Goal: Task Accomplishment & Management: Manage account settings

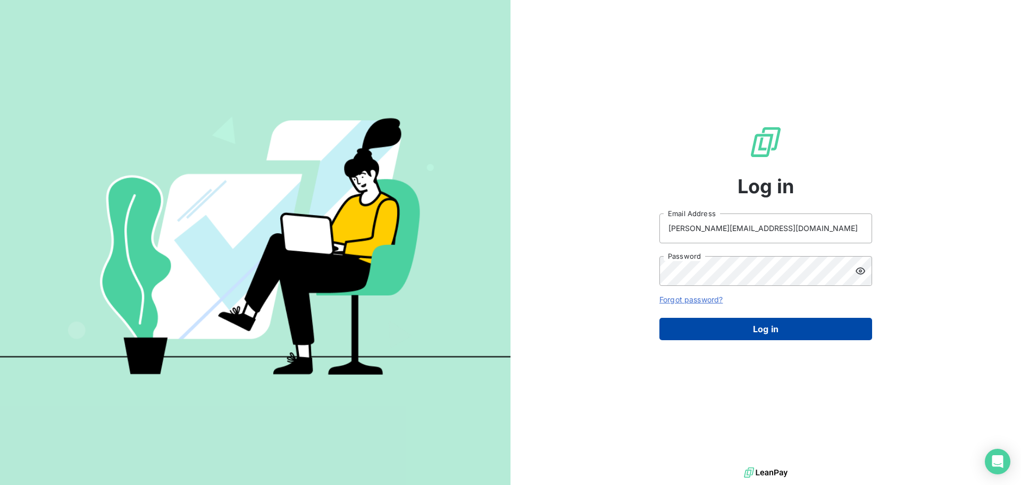
click at [772, 332] on button "Log in" at bounding box center [766, 329] width 213 height 22
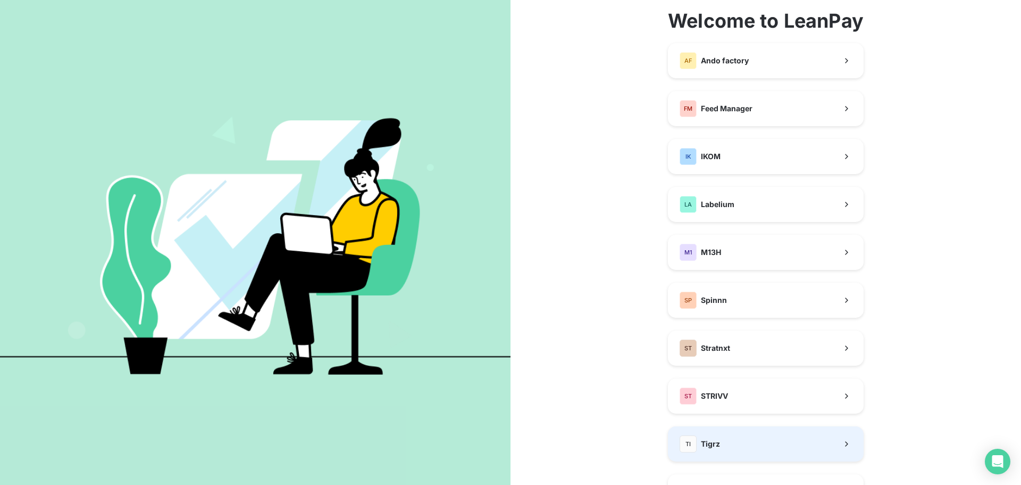
scroll to position [53, 0]
click at [757, 438] on button "TI Tigrz" at bounding box center [766, 443] width 196 height 35
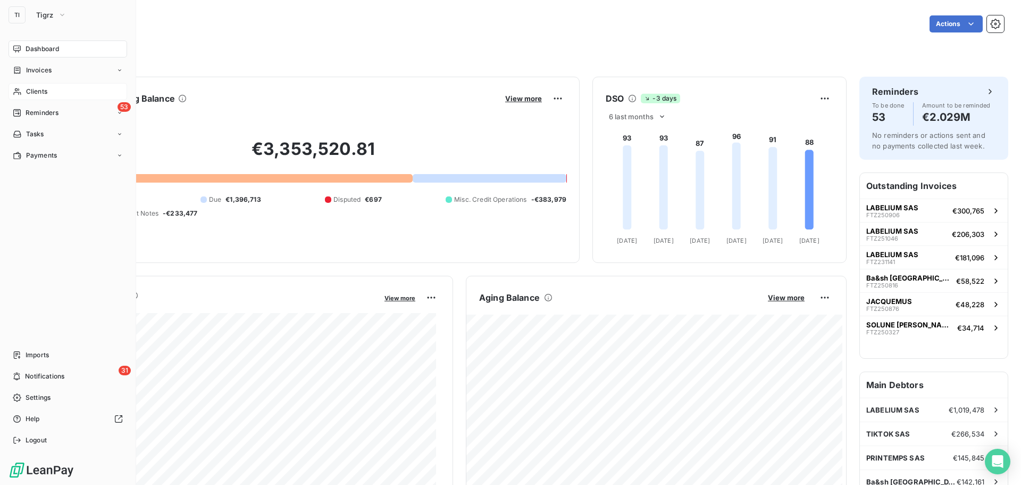
click at [16, 87] on div "Clients" at bounding box center [68, 91] width 119 height 17
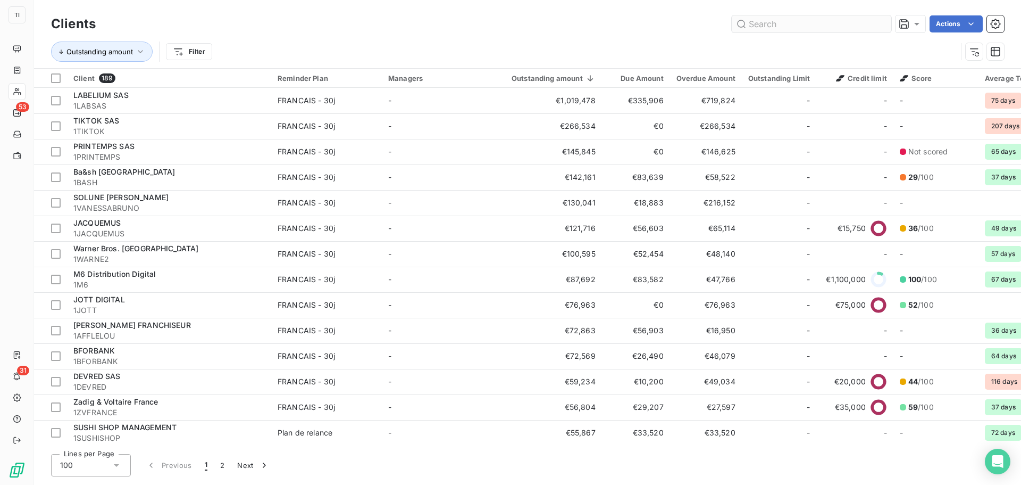
click at [775, 23] on input "text" at bounding box center [812, 23] width 160 height 17
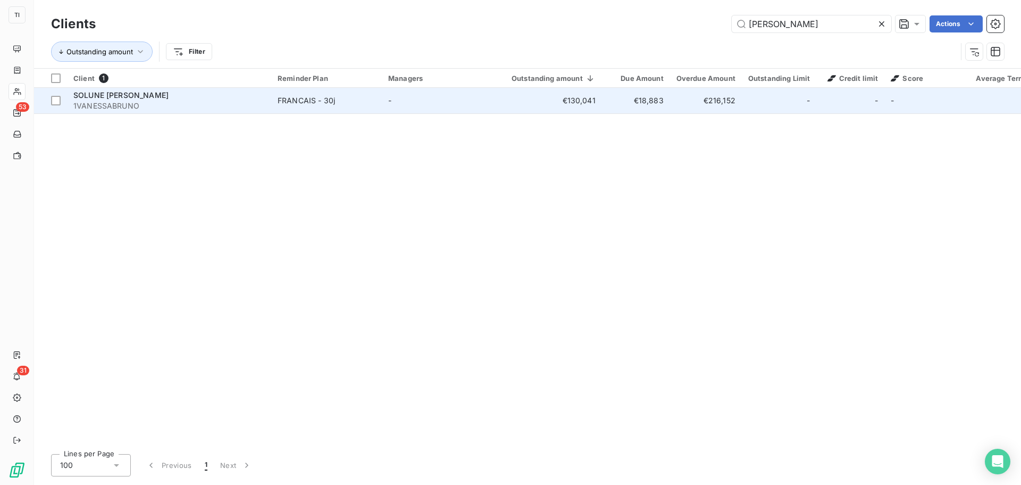
type input "[PERSON_NAME]"
click at [98, 102] on span "1VANESSABRUNO" at bounding box center [168, 106] width 191 height 11
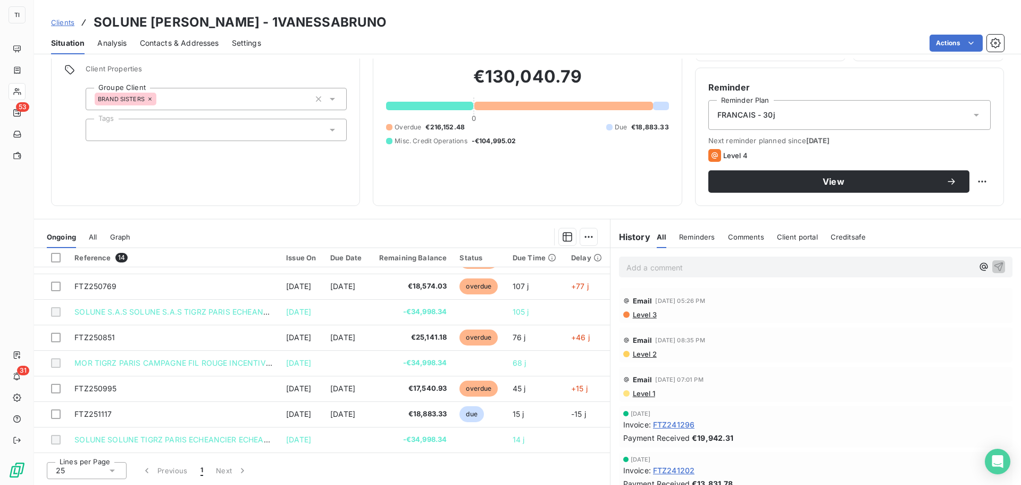
scroll to position [177, 0]
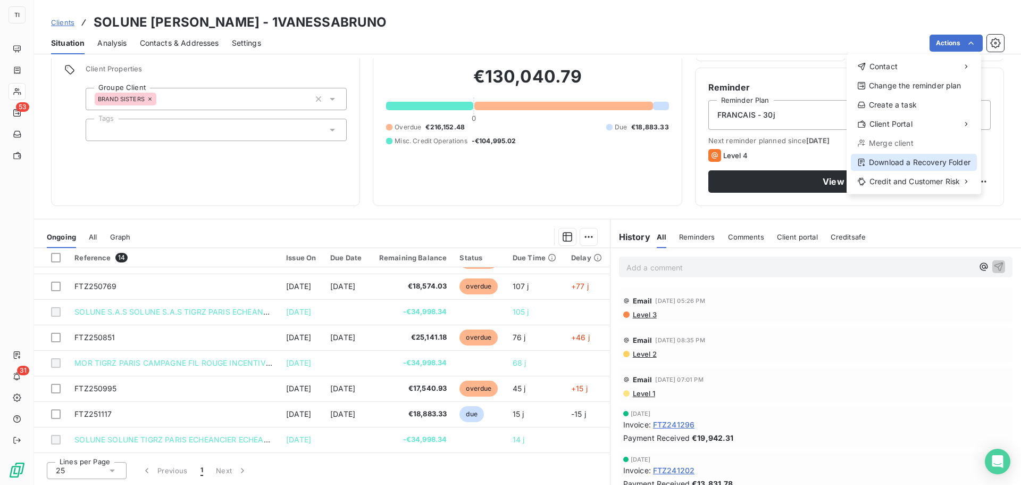
click at [915, 165] on div "Download a Recovery Folder" at bounding box center [914, 162] width 126 height 17
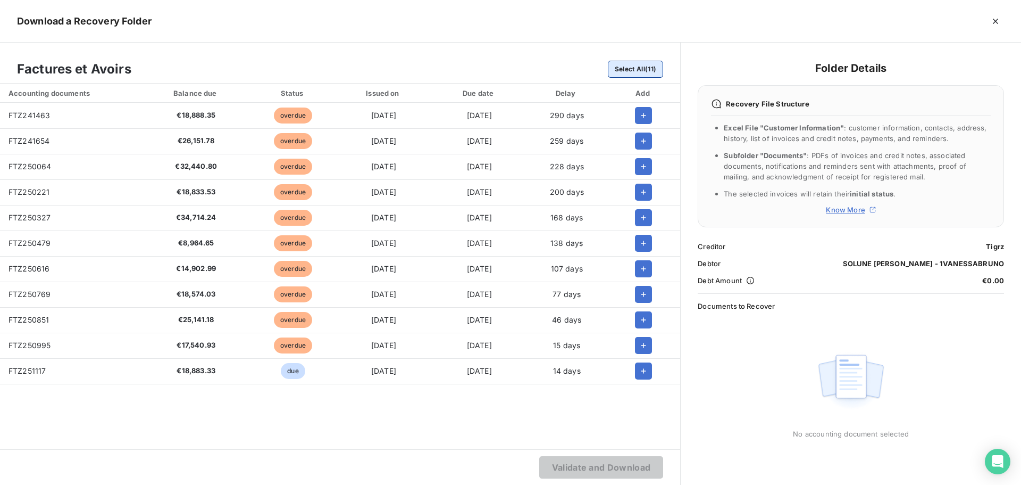
click at [639, 66] on button "Select All (11)" at bounding box center [635, 69] width 55 height 17
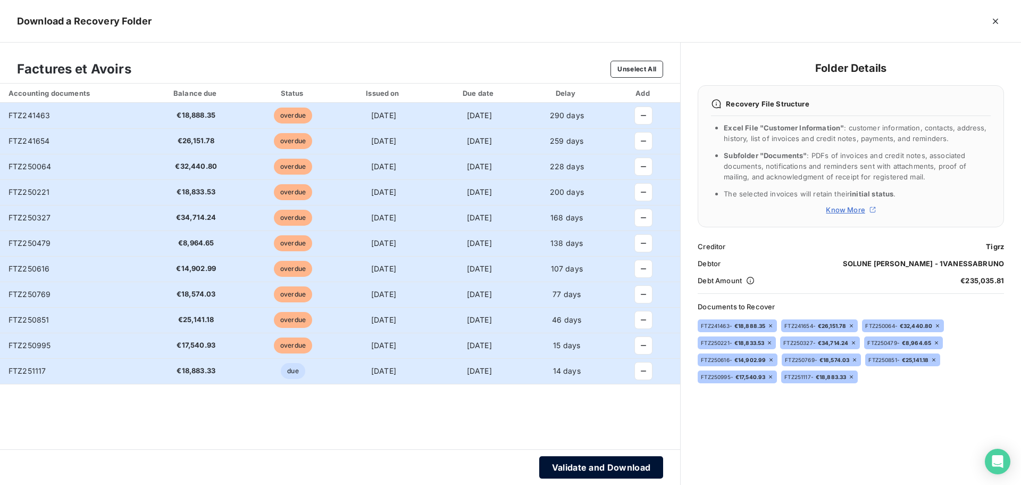
click at [629, 464] on button "Validate and Download" at bounding box center [601, 467] width 124 height 22
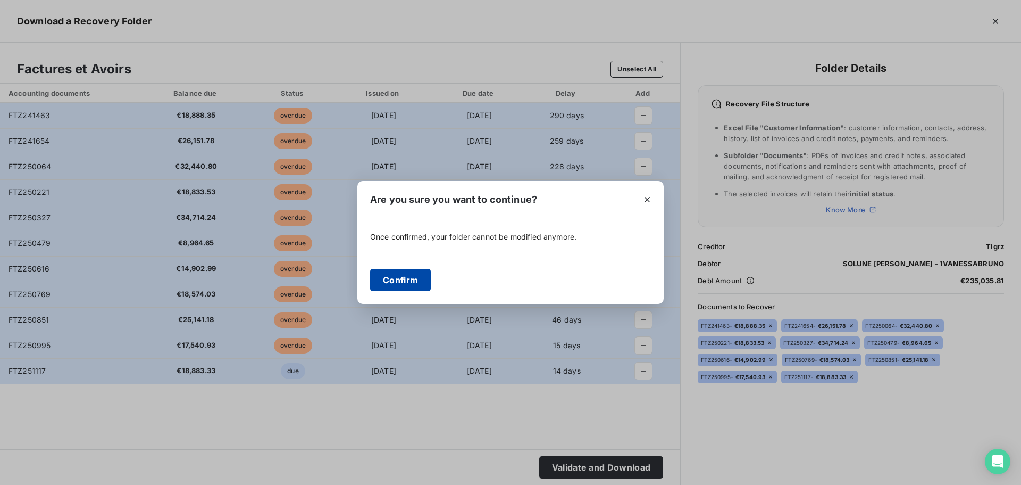
click at [406, 281] on button "Confirm" at bounding box center [400, 280] width 61 height 22
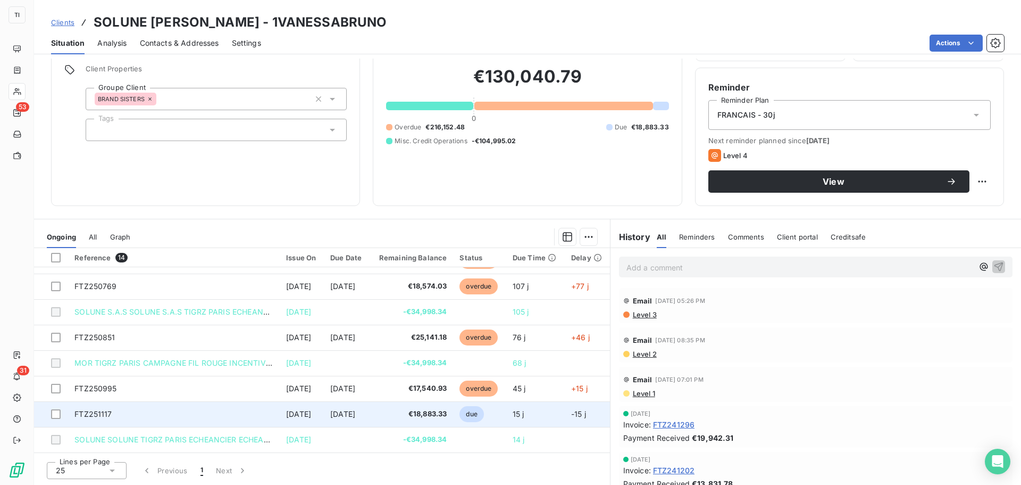
click at [447, 414] on span "€18,883.33" at bounding box center [411, 414] width 71 height 11
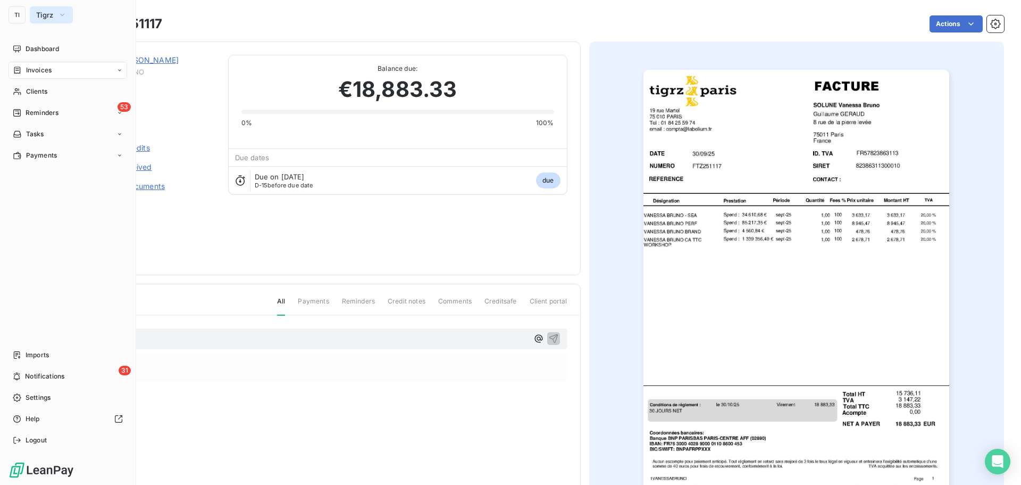
click at [44, 18] on span "Tigrz" at bounding box center [45, 15] width 18 height 9
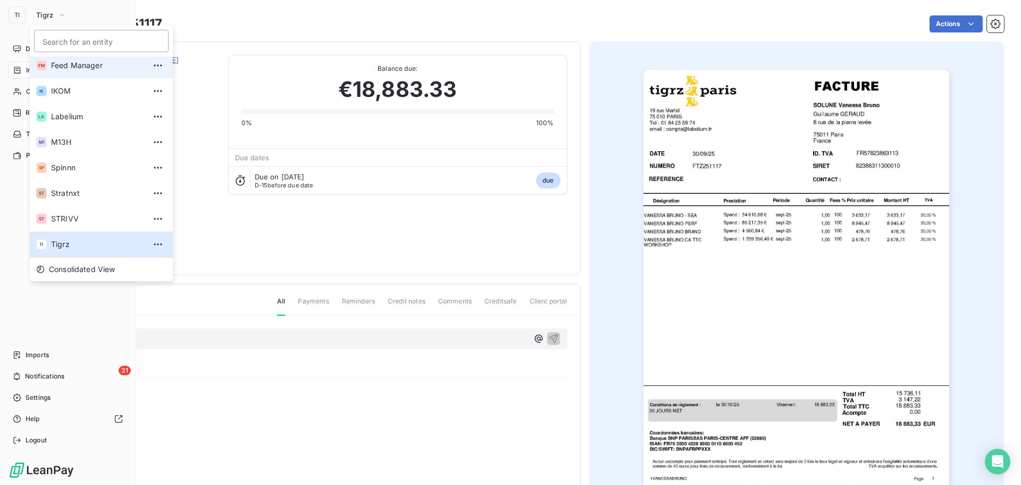
scroll to position [26, 0]
click at [104, 66] on span "Feed Manager" at bounding box center [98, 69] width 94 height 11
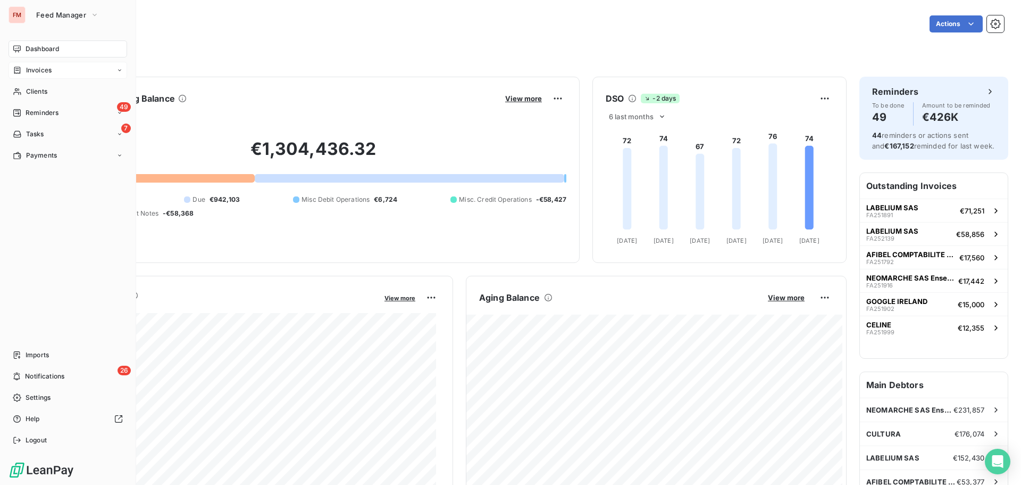
click at [22, 73] on div "Invoices" at bounding box center [32, 70] width 39 height 10
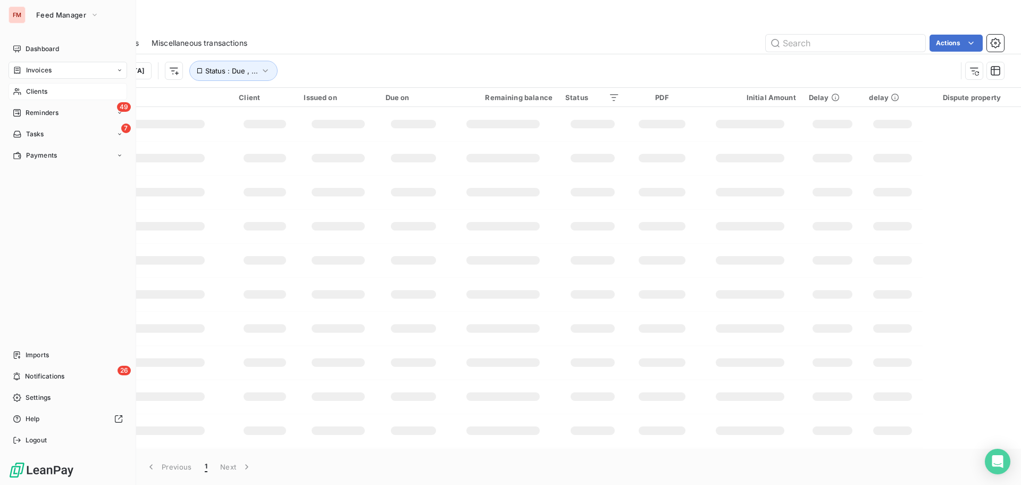
click at [23, 91] on div "Clients" at bounding box center [68, 91] width 119 height 17
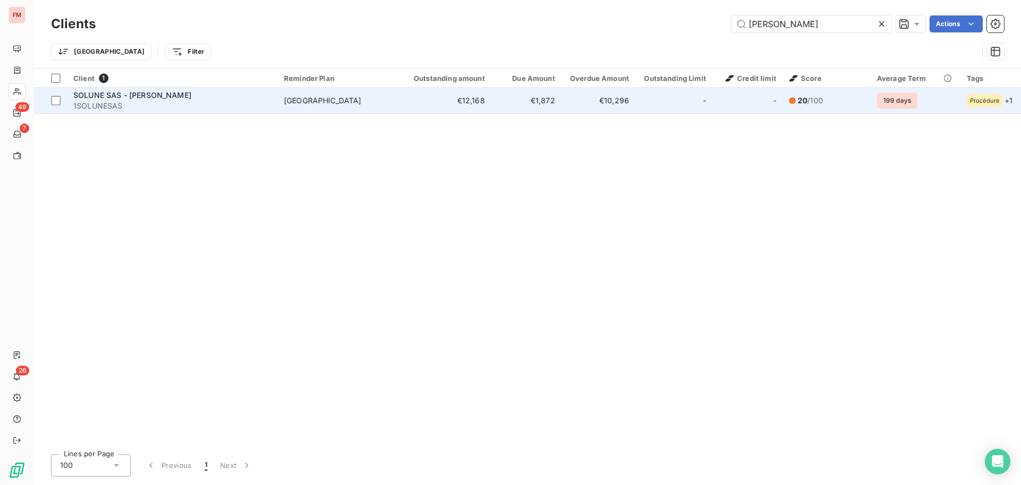
click at [487, 105] on td "€12,168" at bounding box center [440, 101] width 99 height 26
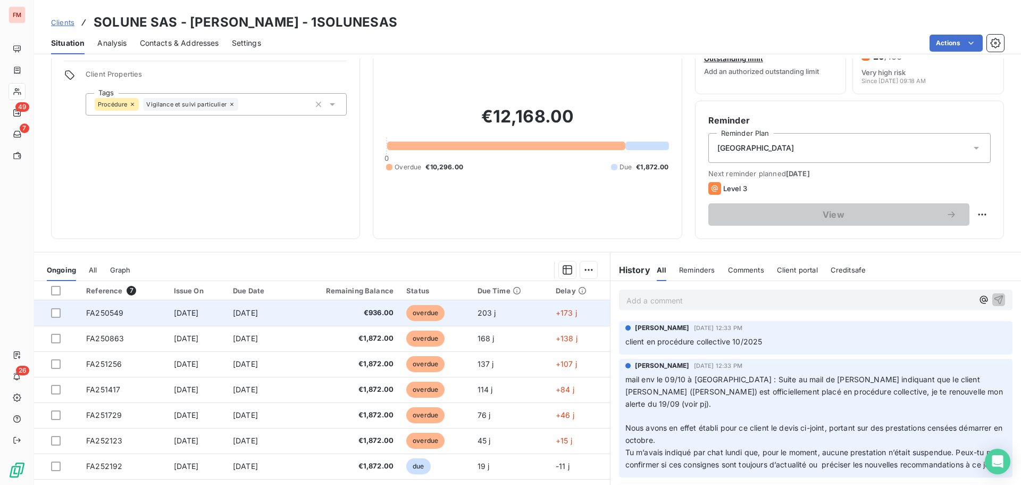
scroll to position [72, 0]
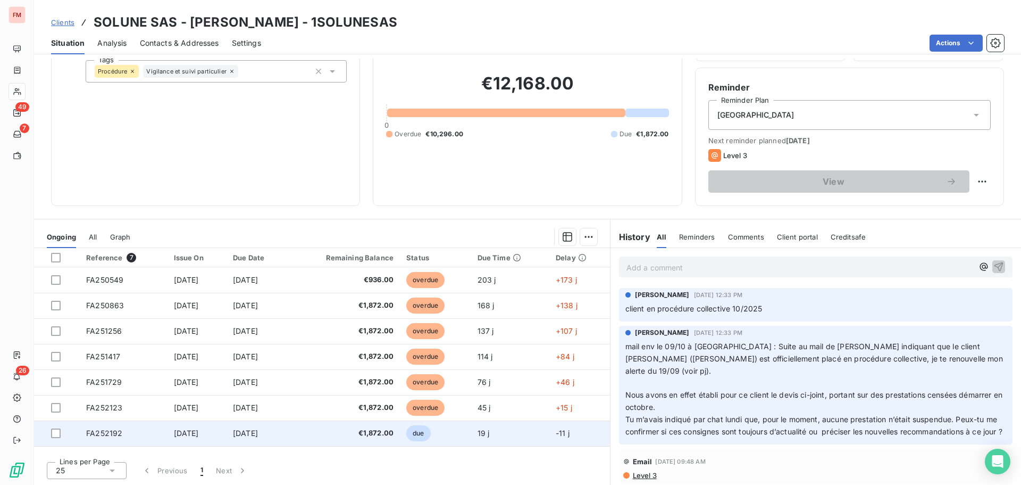
click at [401, 432] on td "€1,872.00" at bounding box center [344, 433] width 112 height 26
